Goal: Information Seeking & Learning: Check status

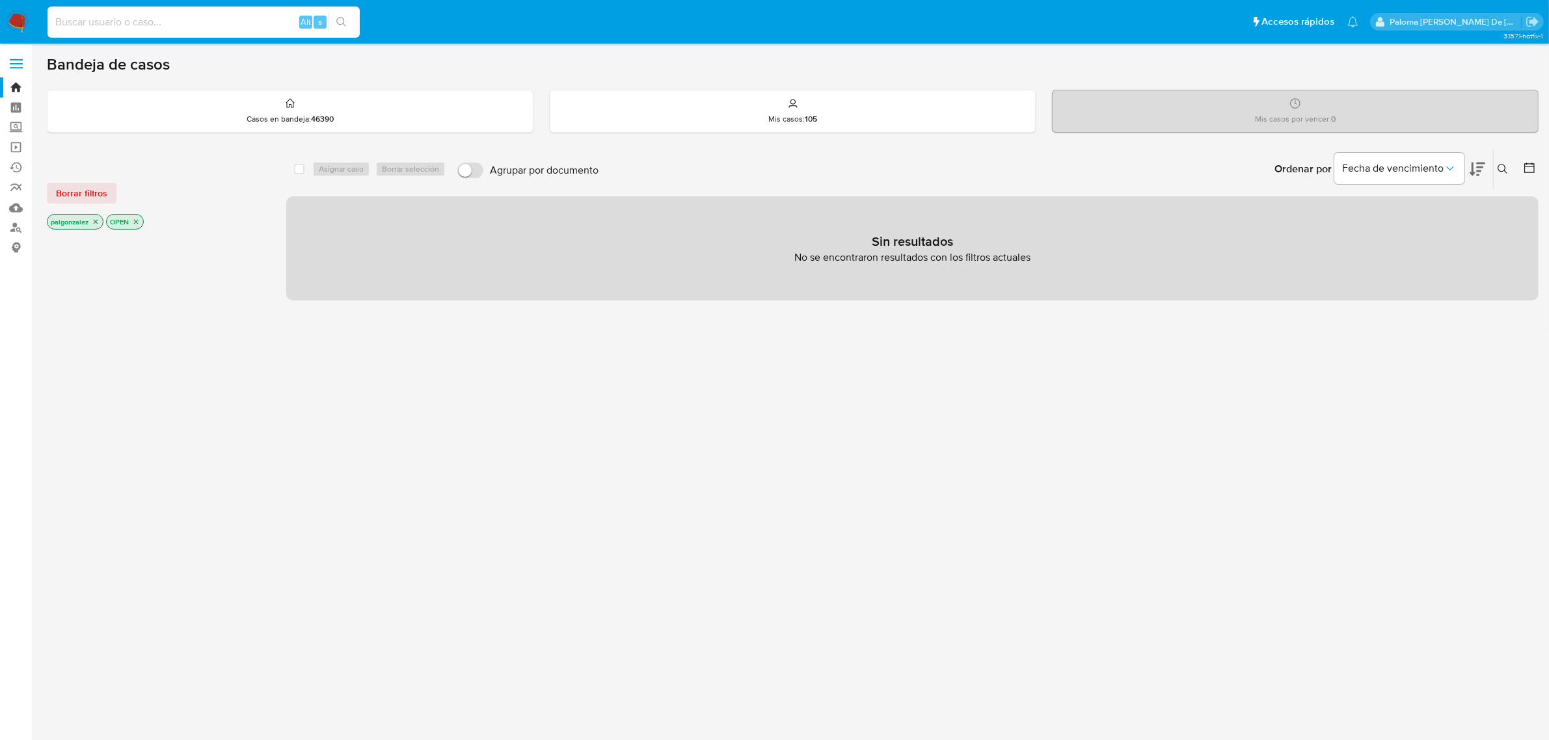
click at [155, 23] on input at bounding box center [204, 22] width 312 height 17
paste input "[PERSON_NAME][EMAIL_ADDRESS][DOMAIN_NAME]"
type input "[PERSON_NAME][EMAIL_ADDRESS][DOMAIN_NAME]"
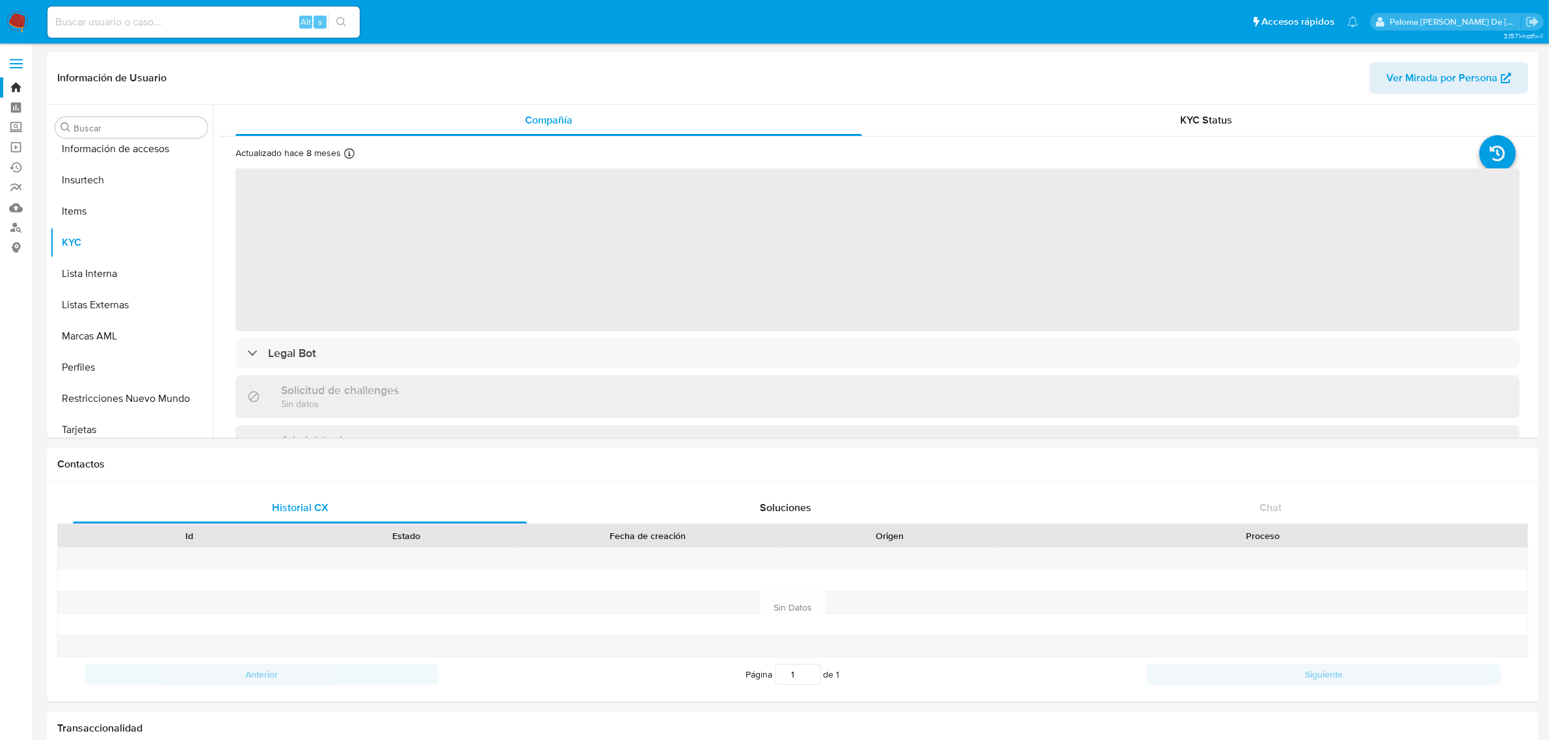
scroll to position [549, 0]
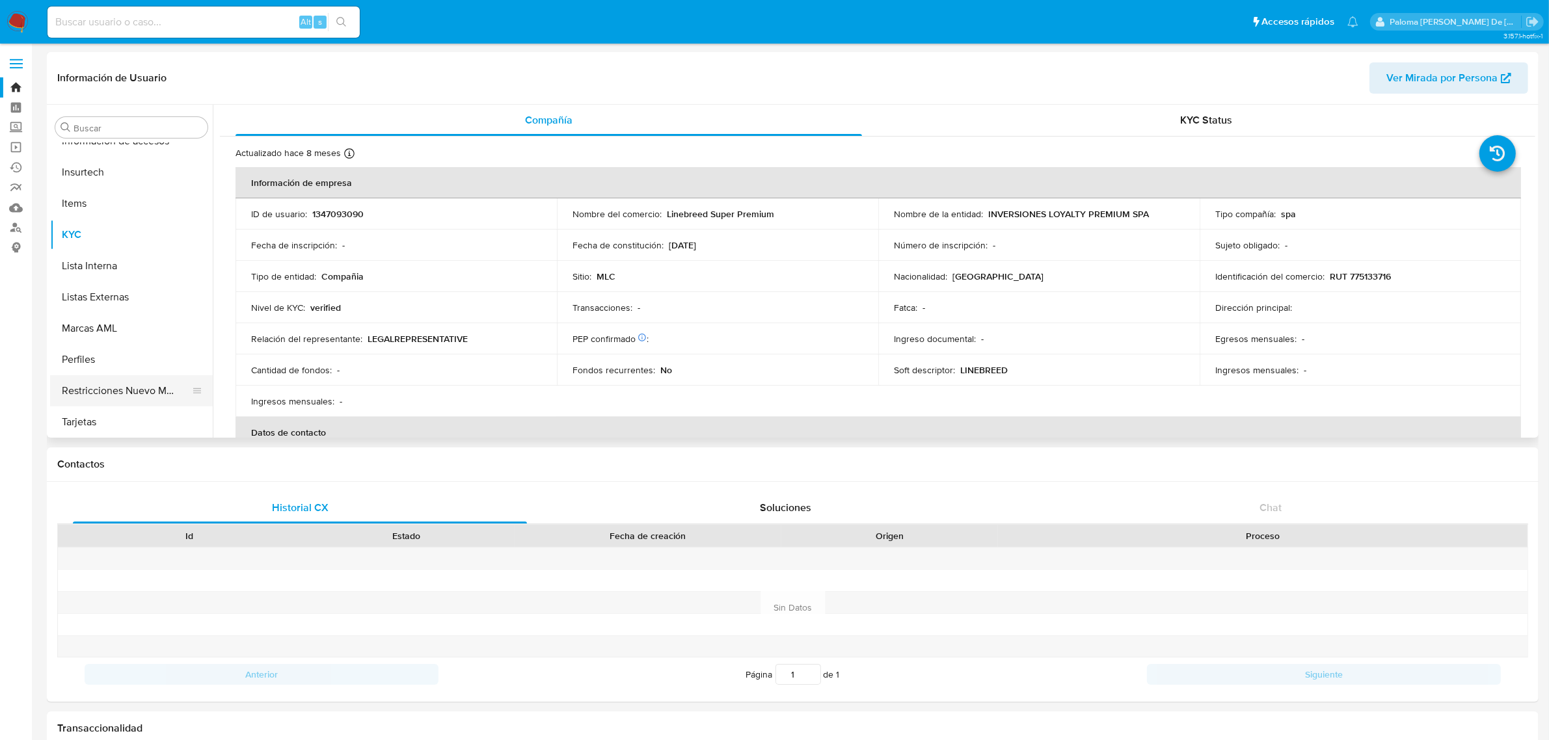
click at [93, 388] on button "Restricciones Nuevo Mundo" at bounding box center [126, 390] width 152 height 31
select select "10"
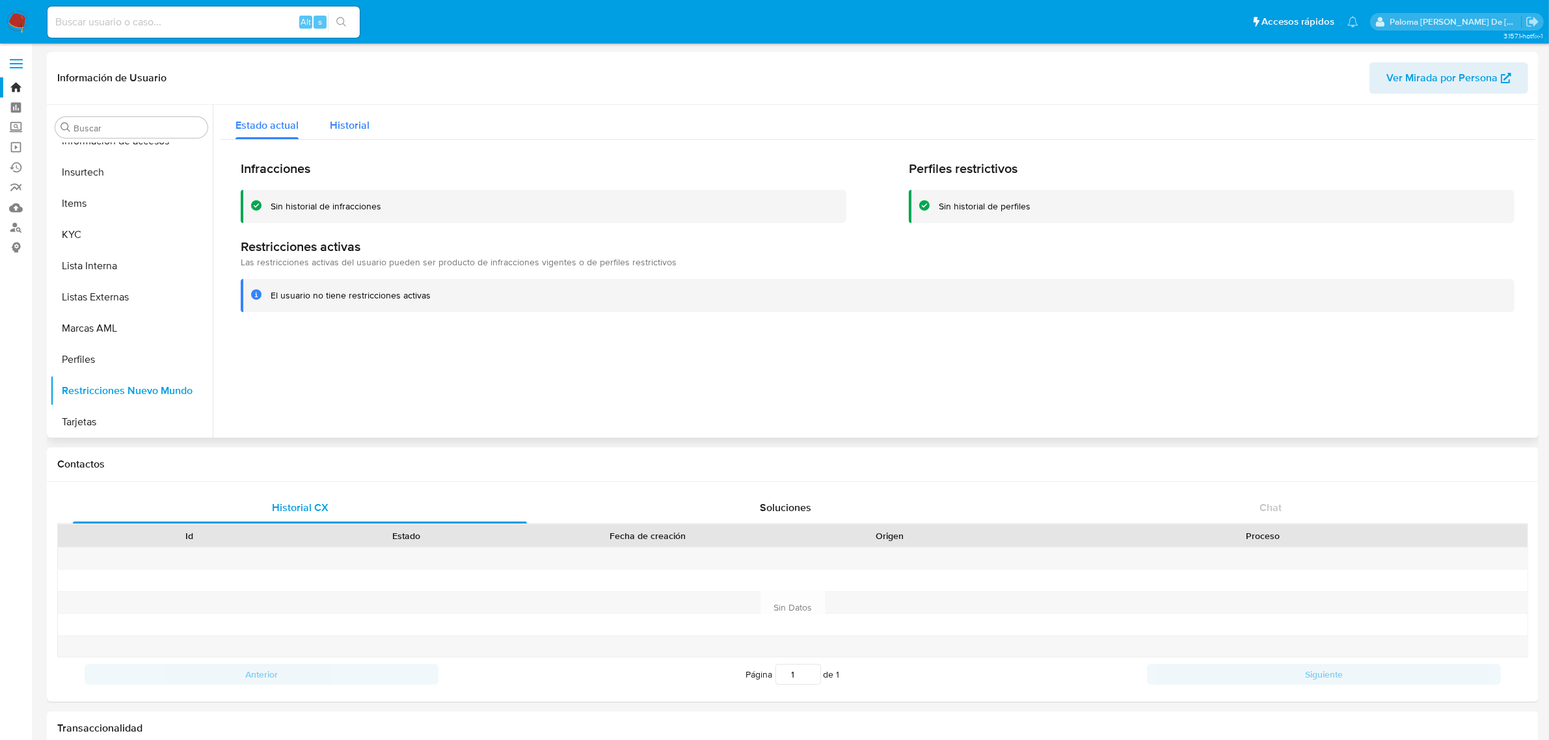
click at [357, 119] on span "Historial" at bounding box center [350, 125] width 40 height 15
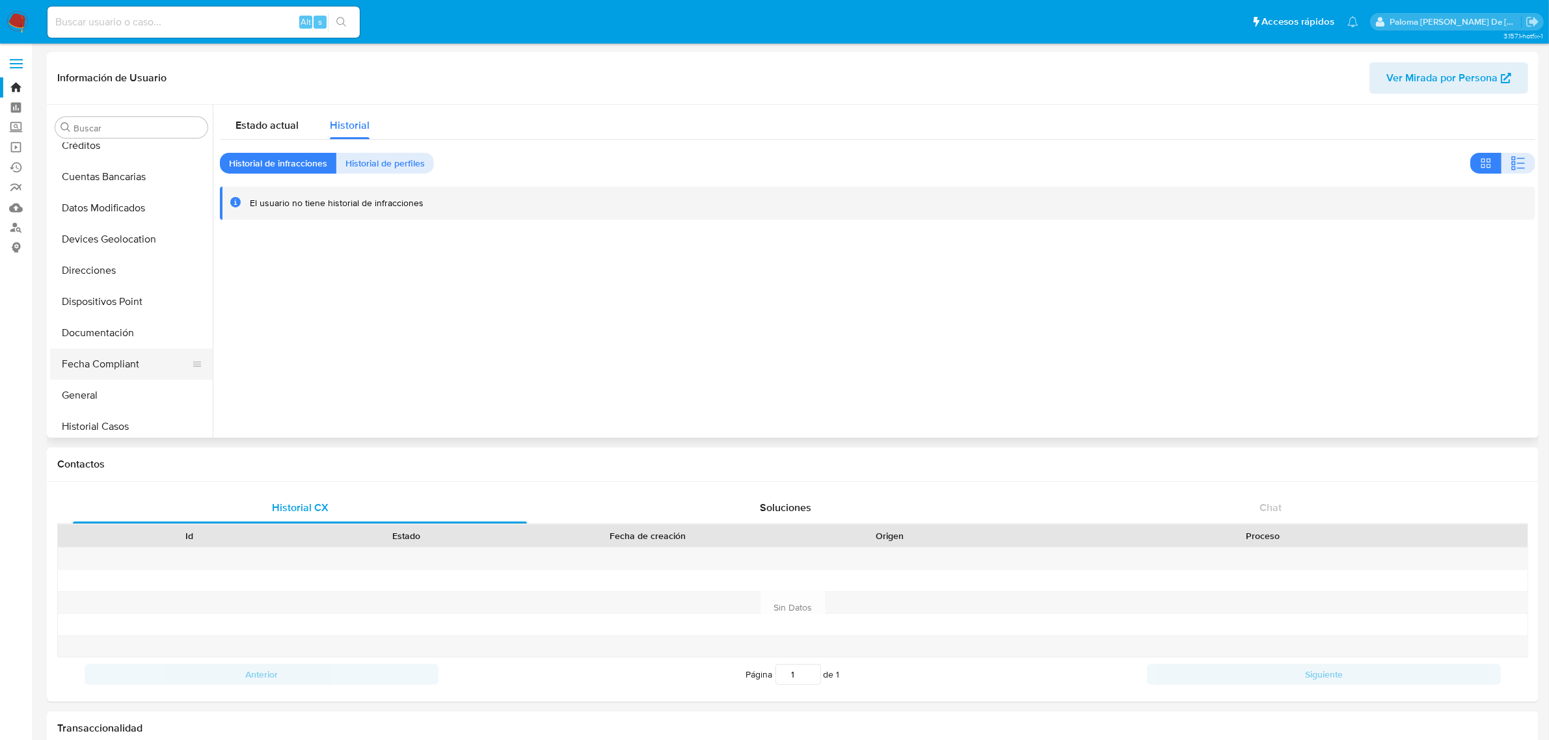
scroll to position [163, 0]
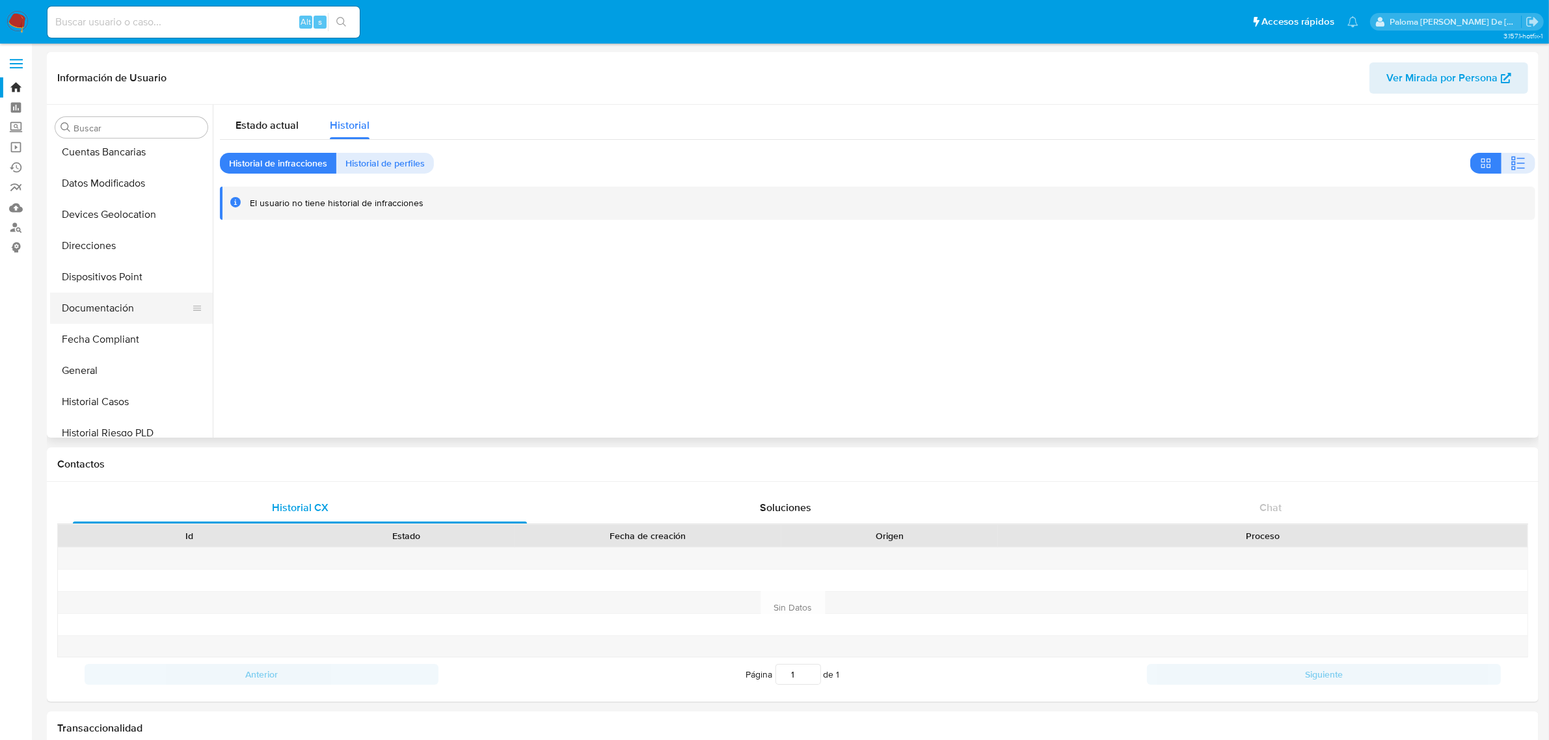
click at [105, 303] on button "Documentación" at bounding box center [126, 308] width 152 height 31
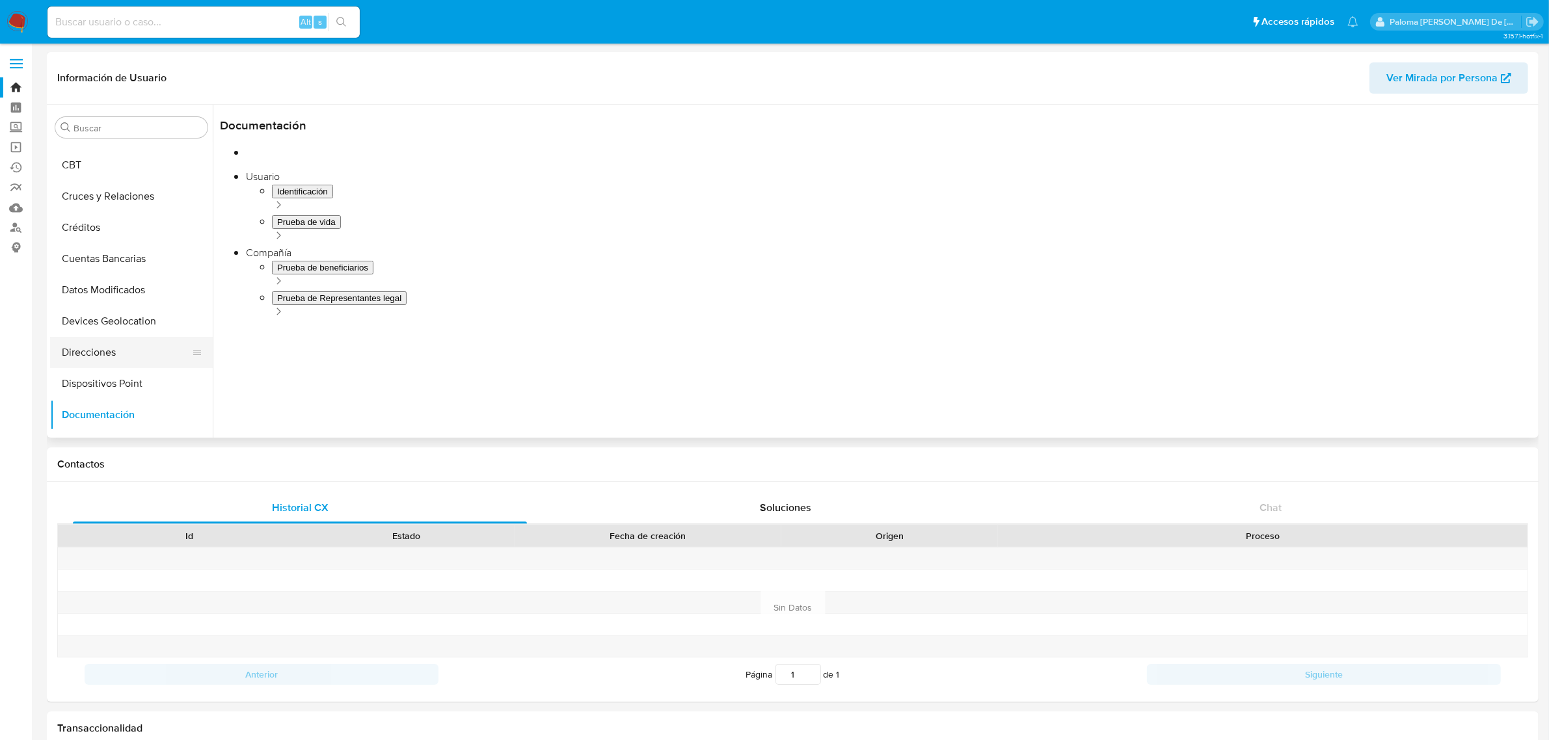
scroll to position [0, 0]
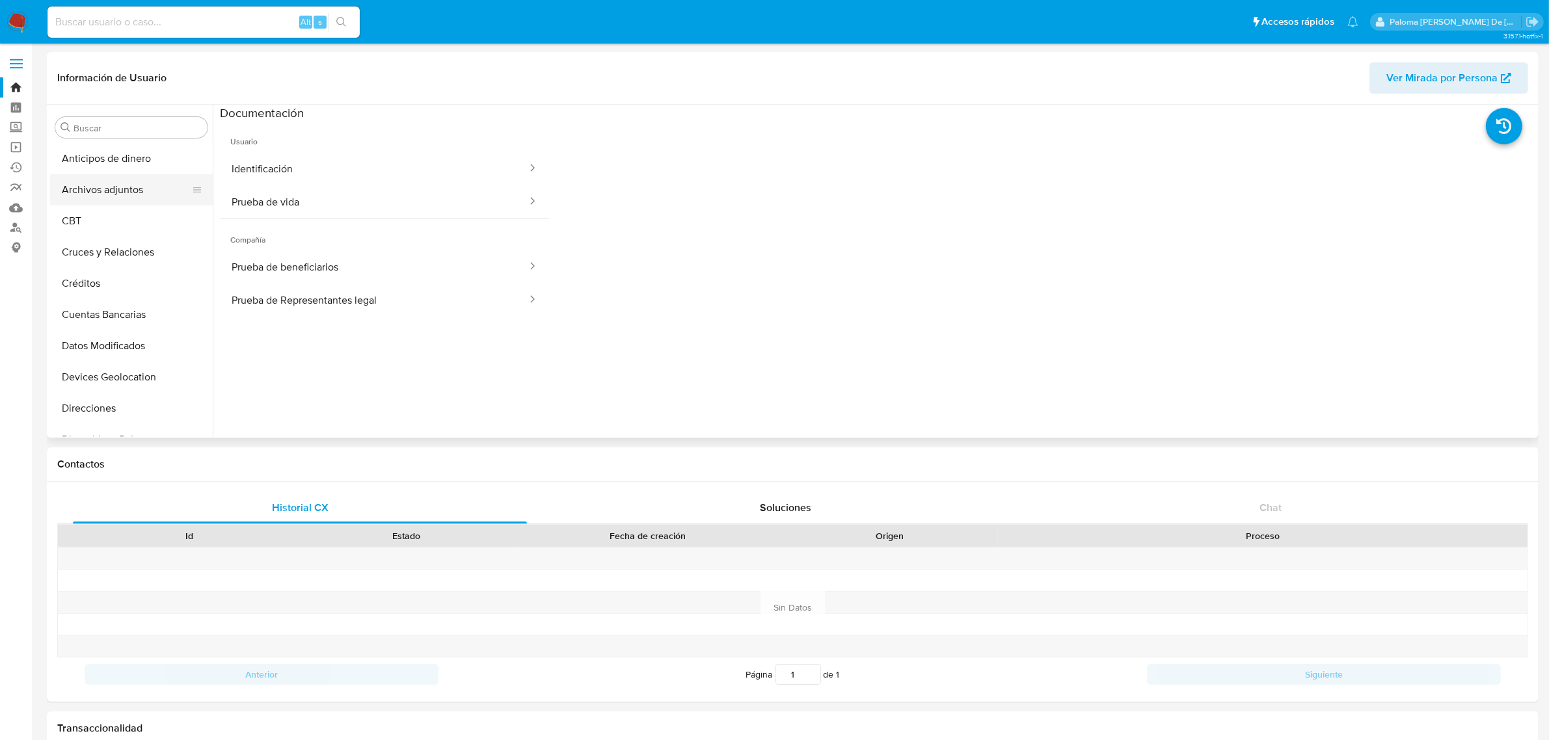
click at [105, 193] on button "Archivos adjuntos" at bounding box center [126, 189] width 152 height 31
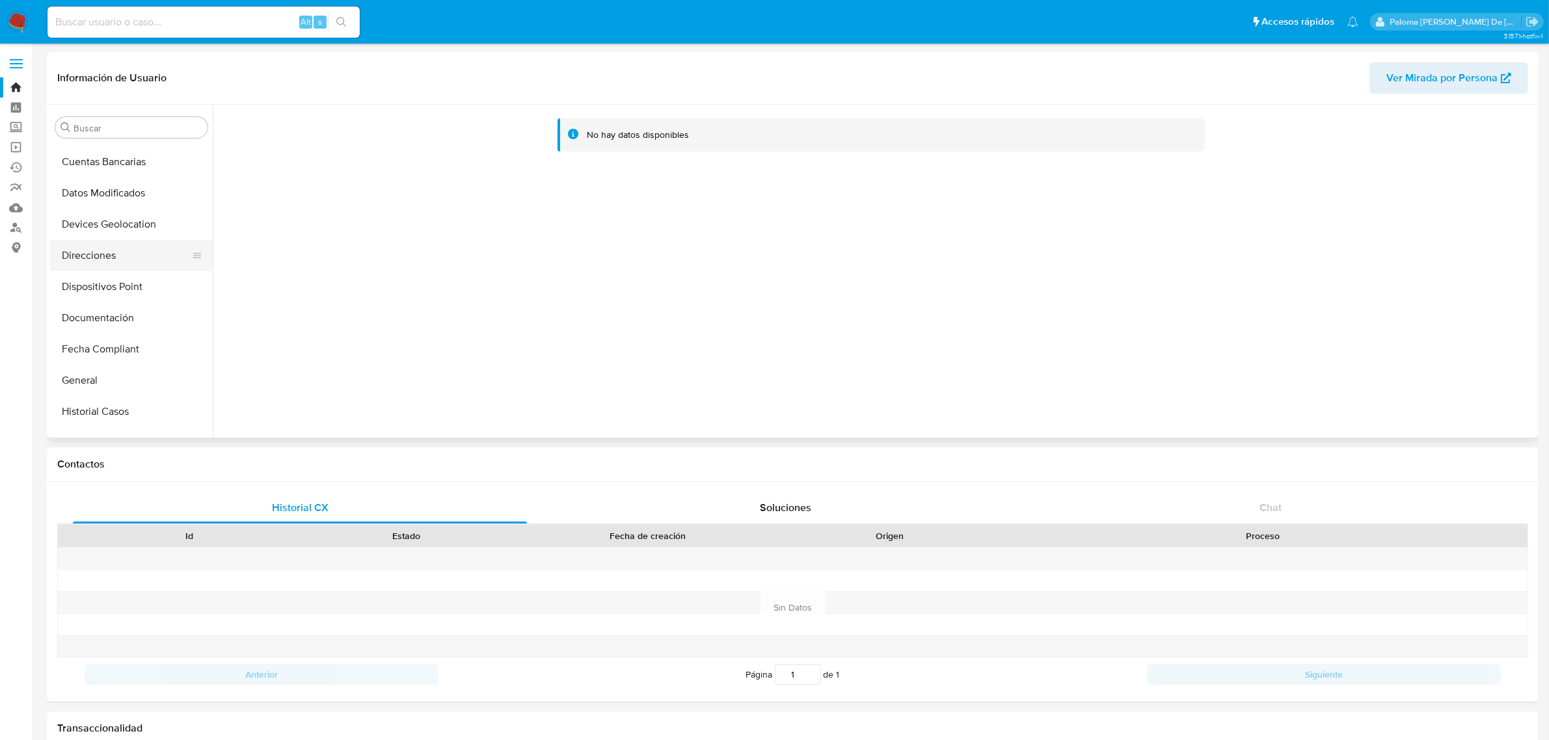
scroll to position [163, 0]
click at [114, 310] on button "Documentación" at bounding box center [126, 308] width 152 height 31
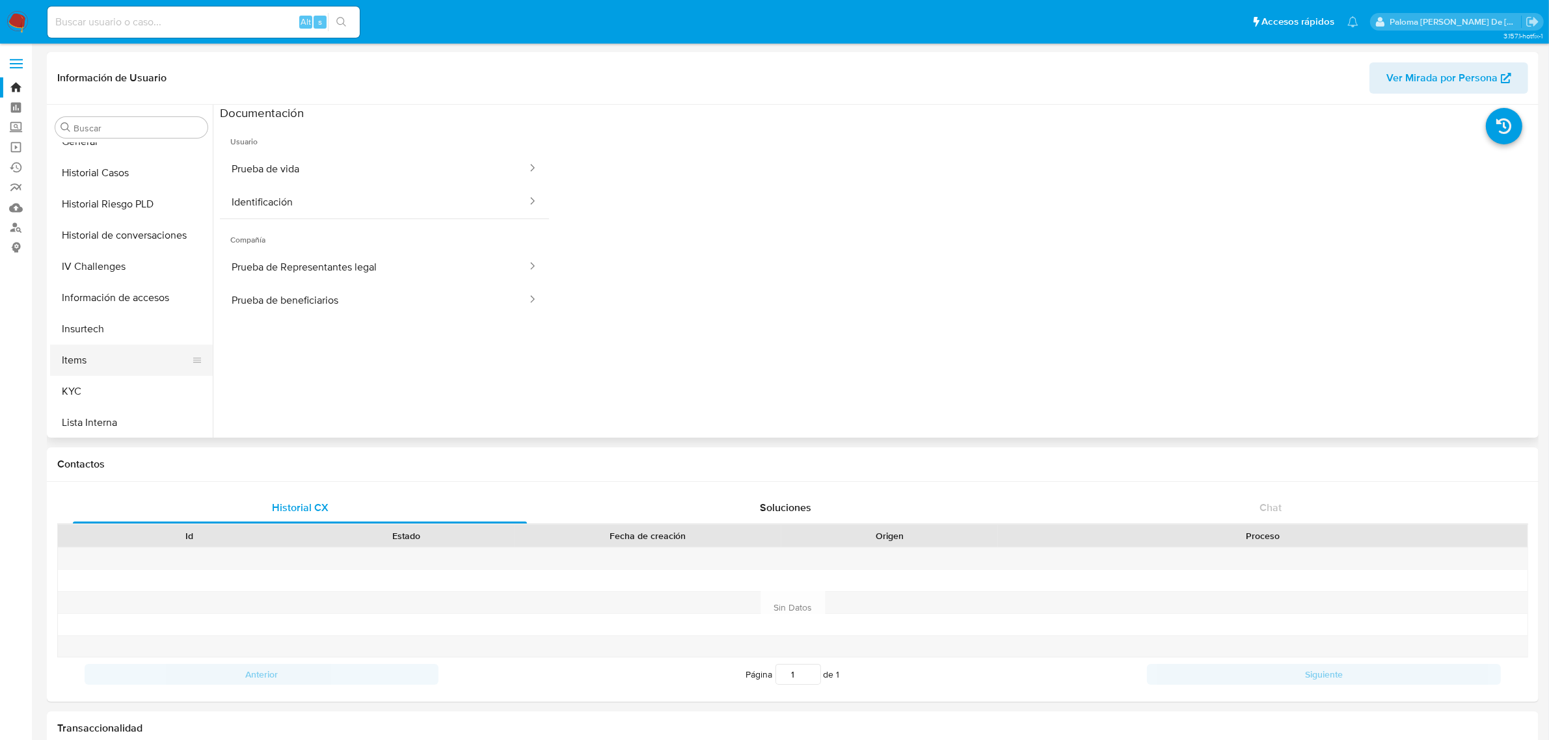
scroll to position [407, 0]
click at [83, 376] on button "KYC" at bounding box center [126, 376] width 152 height 31
